Goal: Find specific page/section: Find specific page/section

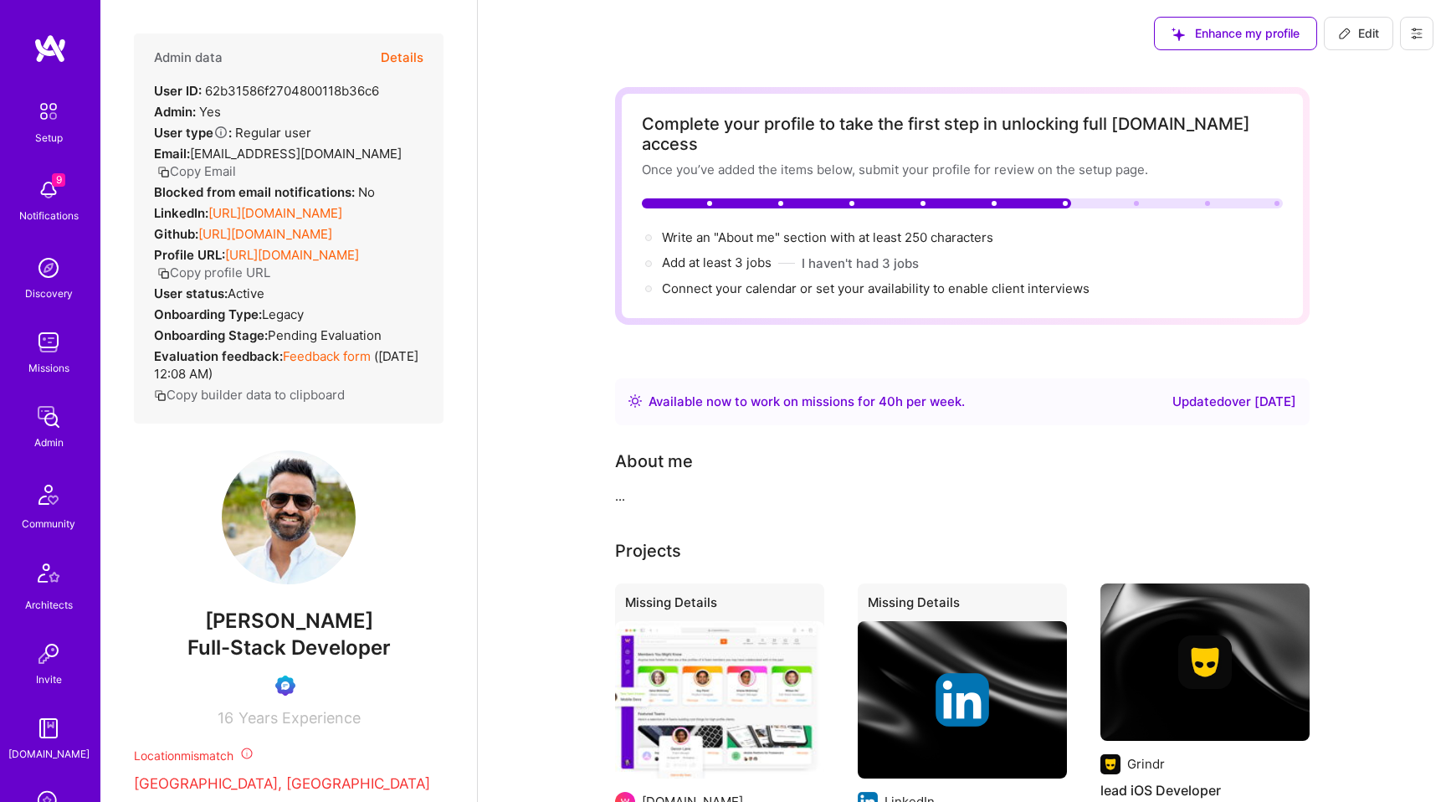
click at [54, 125] on img at bounding box center [48, 111] width 35 height 35
